Goal: Find specific page/section: Find specific page/section

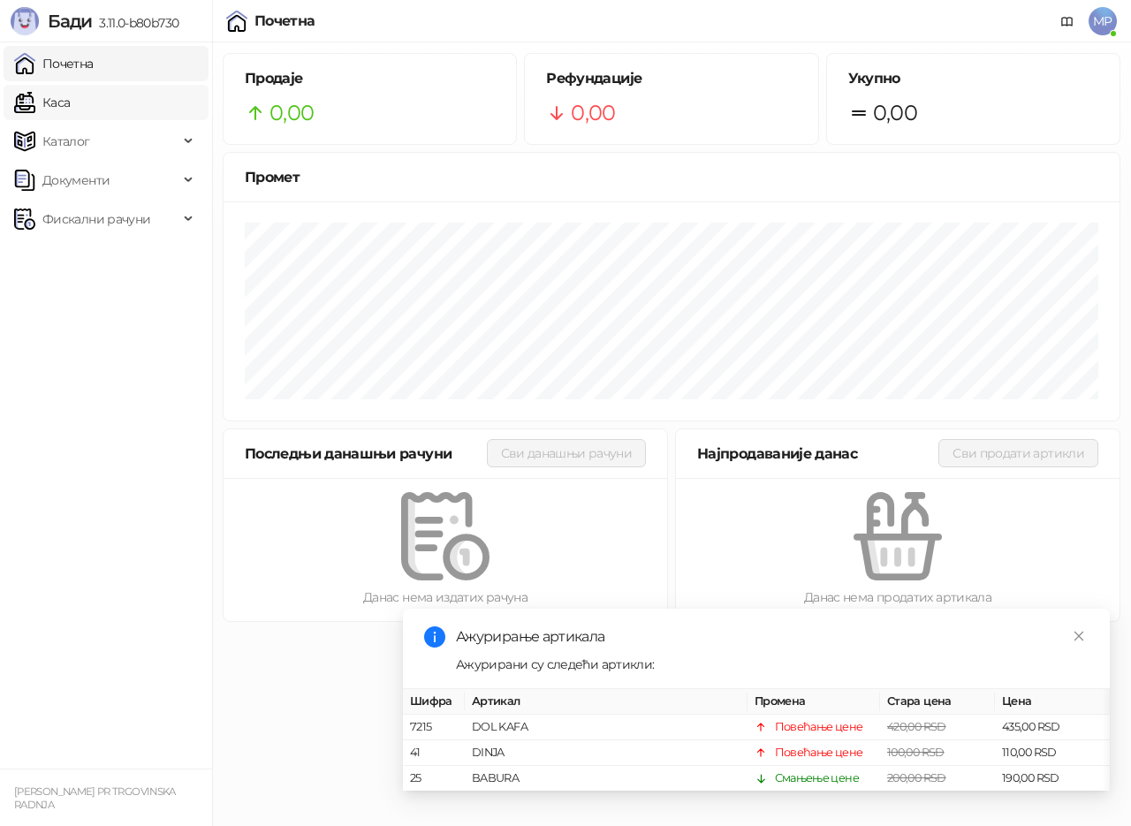
click at [70, 101] on link "Каса" at bounding box center [42, 102] width 56 height 35
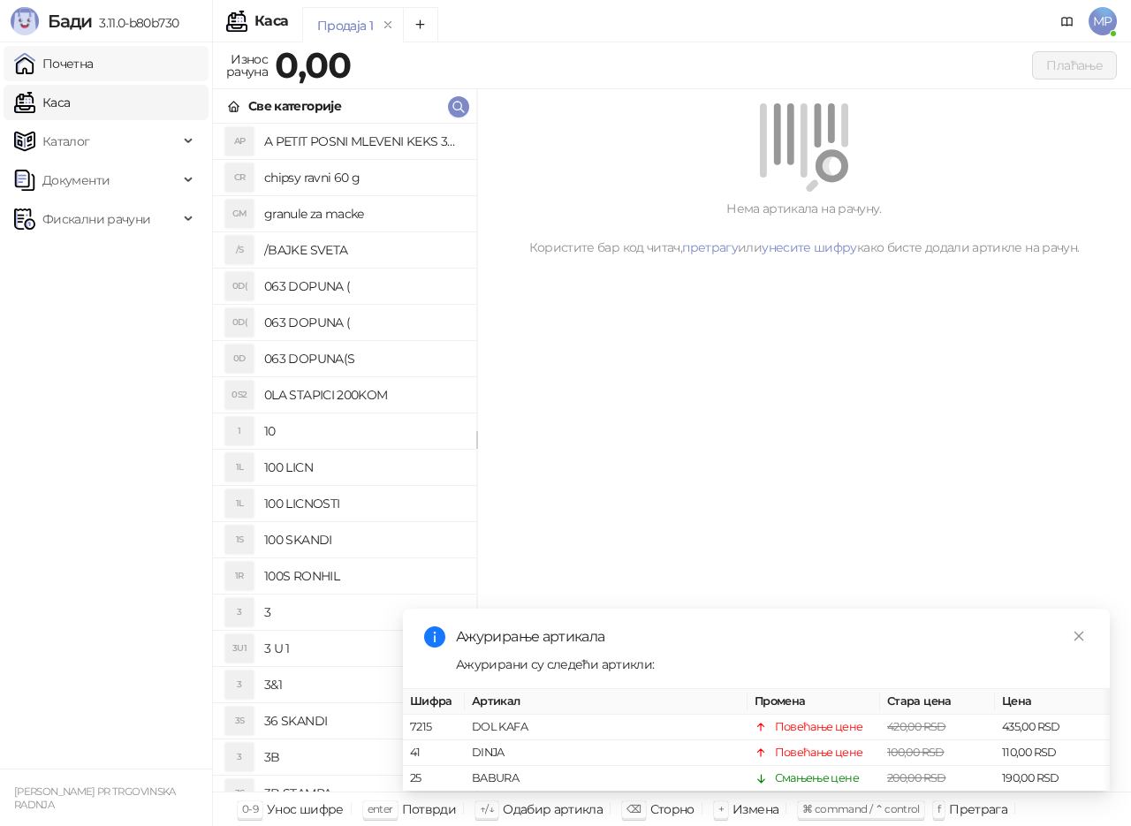
click at [94, 65] on link "Почетна" at bounding box center [54, 63] width 80 height 35
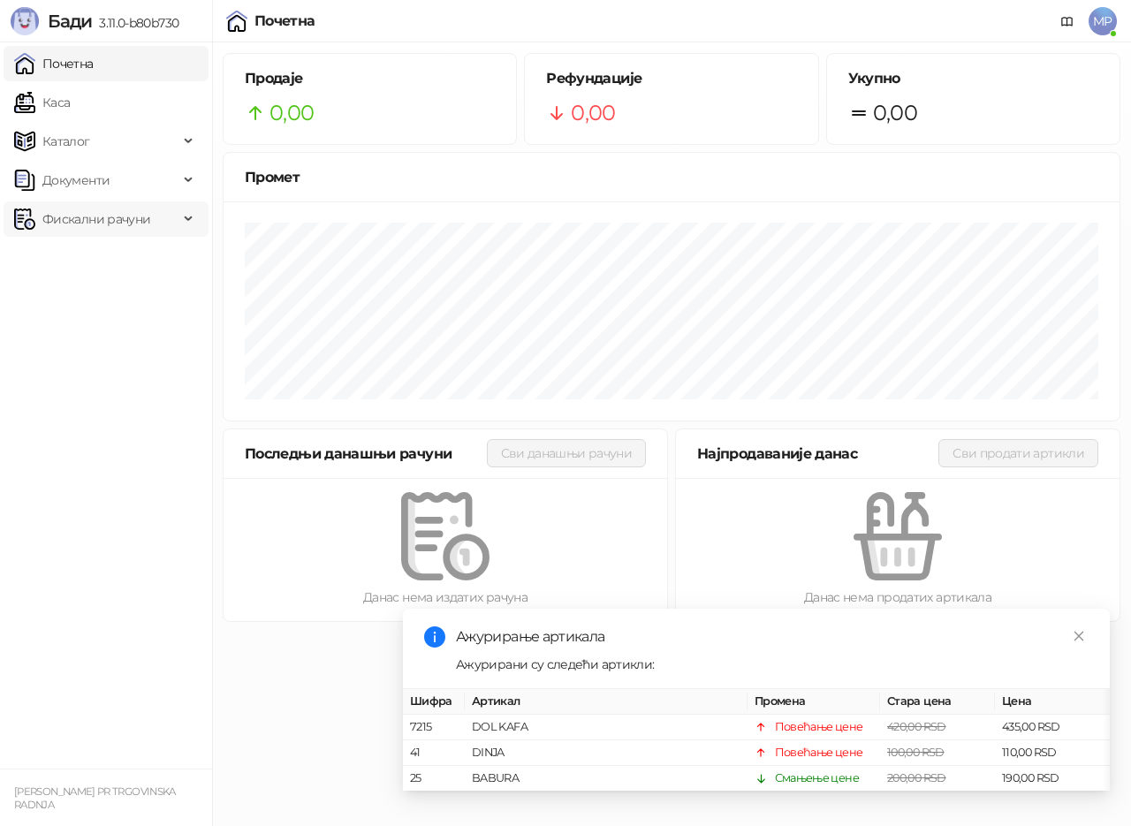
click at [137, 219] on span "Фискални рачуни" at bounding box center [96, 219] width 108 height 35
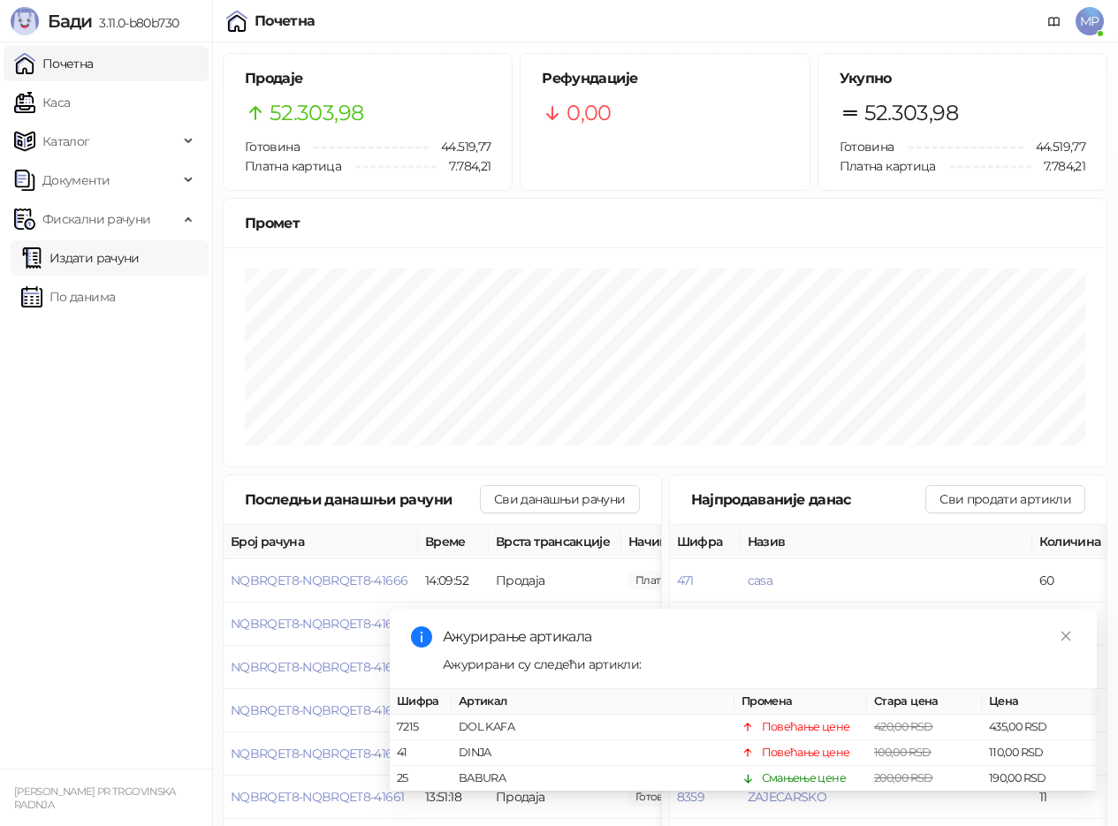
click at [125, 261] on link "Издати рачуни" at bounding box center [80, 257] width 118 height 35
